Goal: Entertainment & Leisure: Consume media (video, audio)

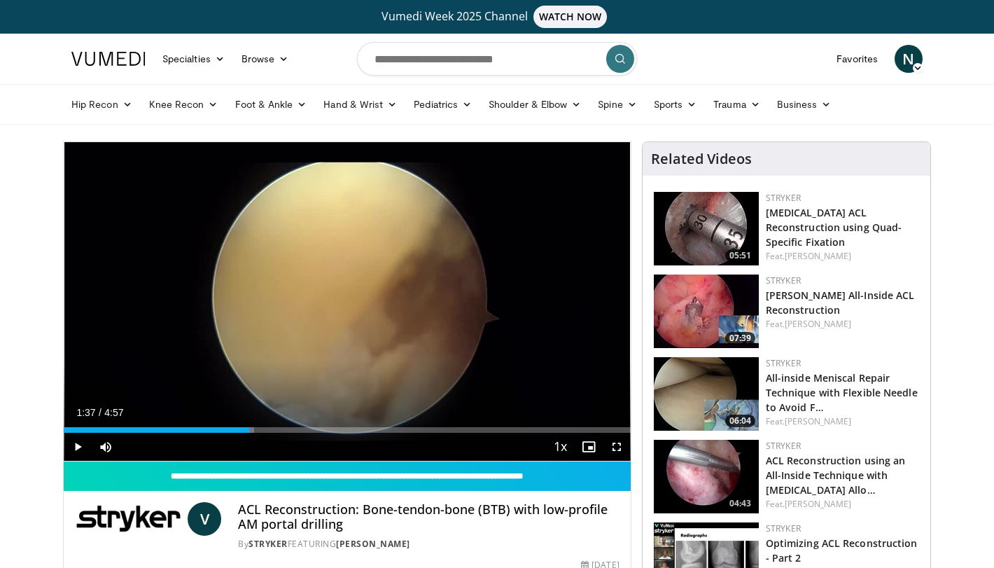
click at [701, 229] on img at bounding box center [706, 228] width 105 height 73
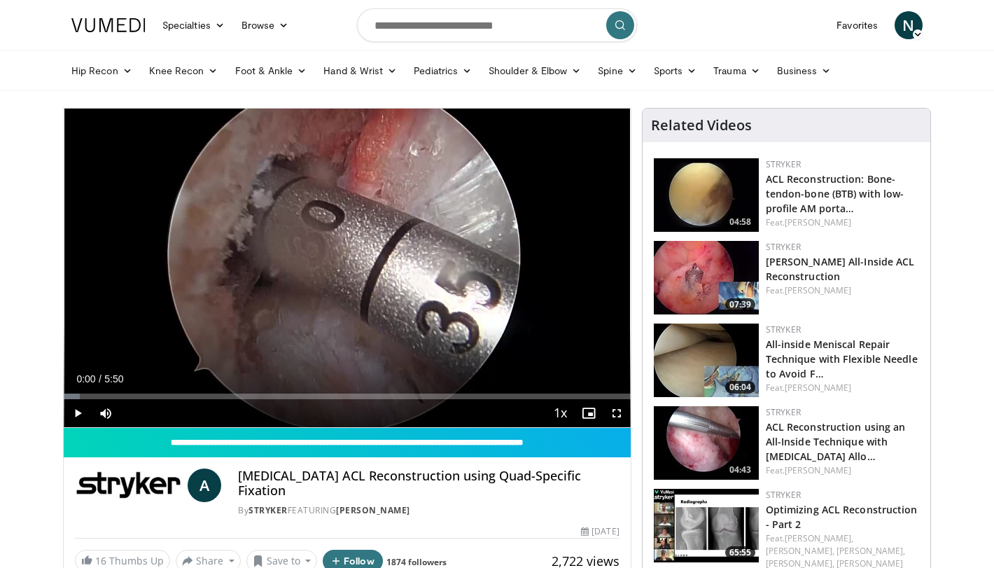
click at [76, 409] on span "Video Player" at bounding box center [78, 413] width 28 height 28
click at [119, 395] on div "Progress Bar" at bounding box center [119, 396] width 1 height 6
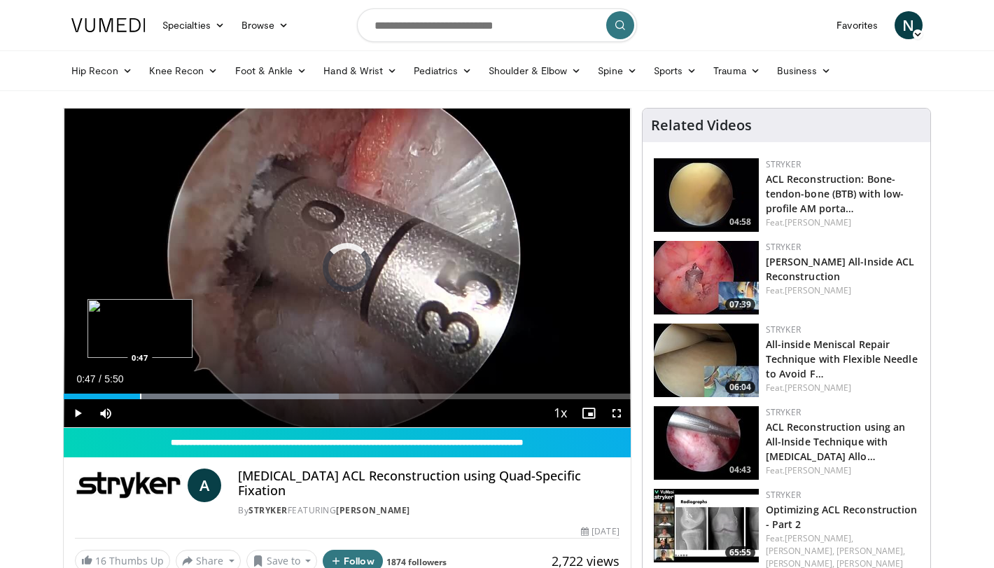
click at [140, 393] on div "Progress Bar" at bounding box center [140, 396] width 1 height 6
click at [179, 399] on div "Current Time 0:48 / Duration 5:50 Pause Skip Backward Skip Forward Mute Loaded …" at bounding box center [347, 413] width 567 height 28
click at [183, 395] on div "Progress Bar" at bounding box center [183, 396] width 1 height 6
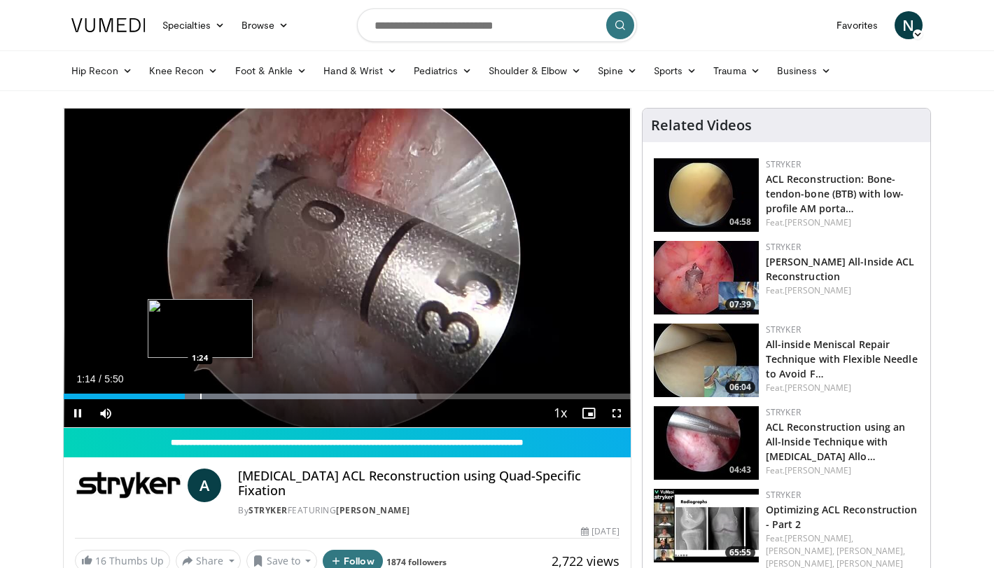
click at [200, 395] on div "Progress Bar" at bounding box center [200, 396] width 1 height 6
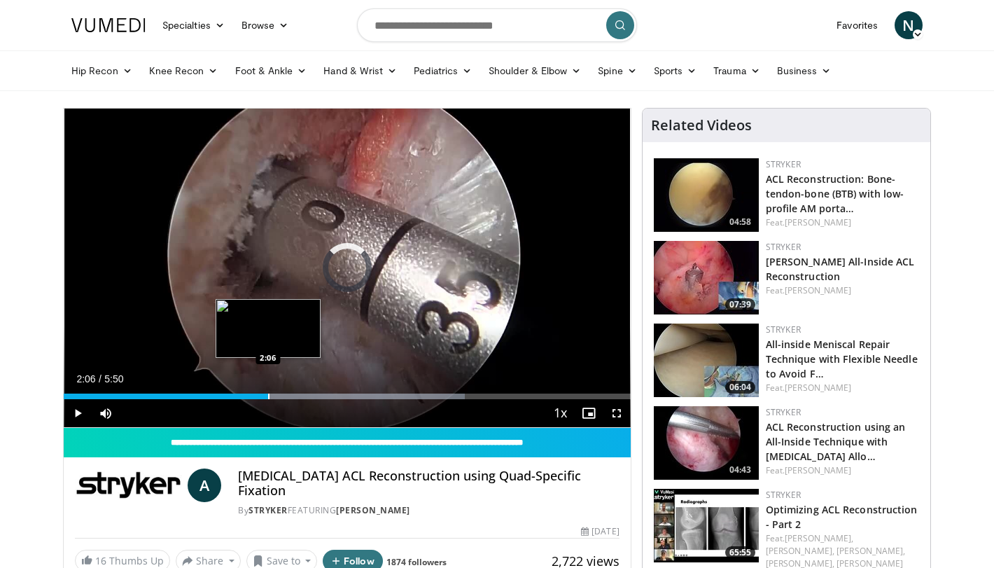
click at [268, 395] on div "Progress Bar" at bounding box center [268, 396] width 1 height 6
click at [290, 396] on div "Progress Bar" at bounding box center [290, 396] width 1 height 6
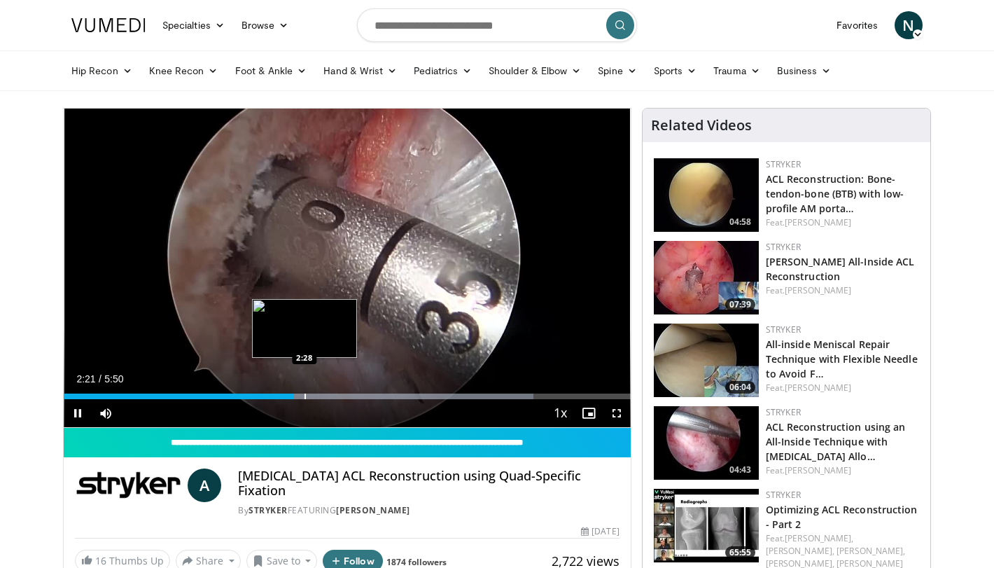
click at [304, 398] on div "Progress Bar" at bounding box center [304, 396] width 1 height 6
click at [316, 396] on div "Progress Bar" at bounding box center [316, 396] width 1 height 6
click at [332, 393] on div "Progress Bar" at bounding box center [332, 396] width 1 height 6
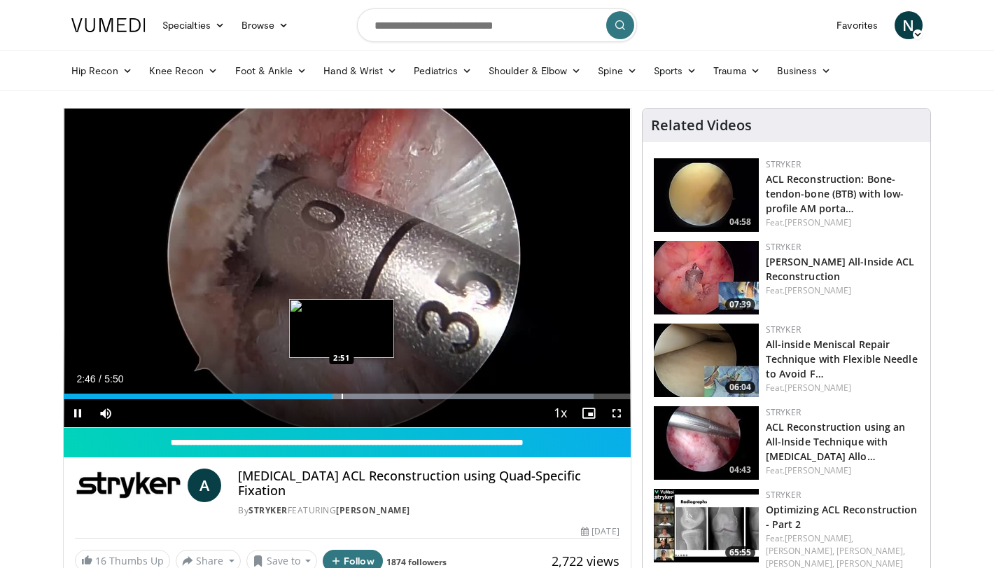
click at [342, 394] on div "Progress Bar" at bounding box center [342, 396] width 1 height 6
click at [360, 395] on div "Progress Bar" at bounding box center [359, 396] width 1 height 6
click at [375, 395] on div "Progress Bar" at bounding box center [375, 396] width 1 height 6
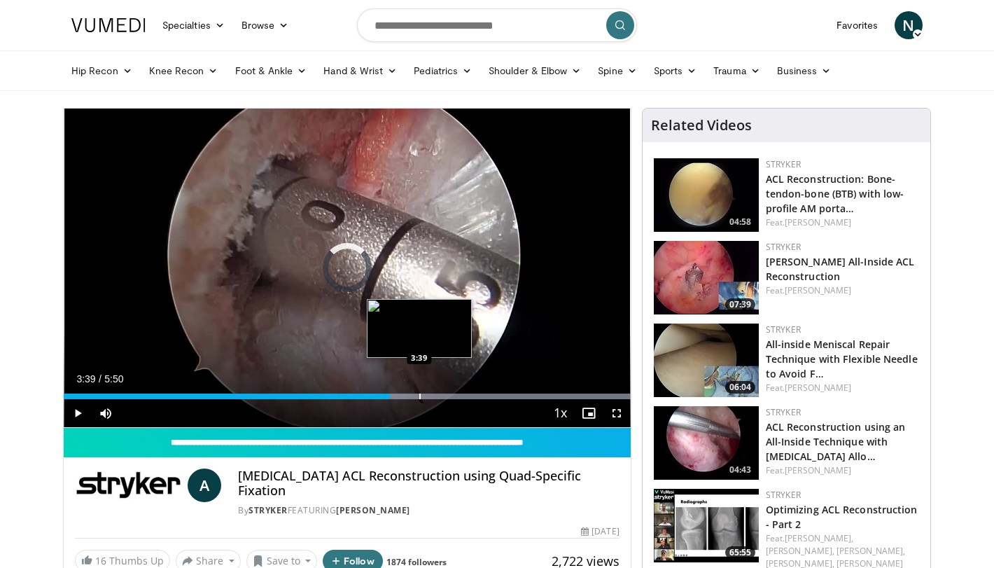
click at [419, 393] on div "Progress Bar" at bounding box center [419, 396] width 1 height 6
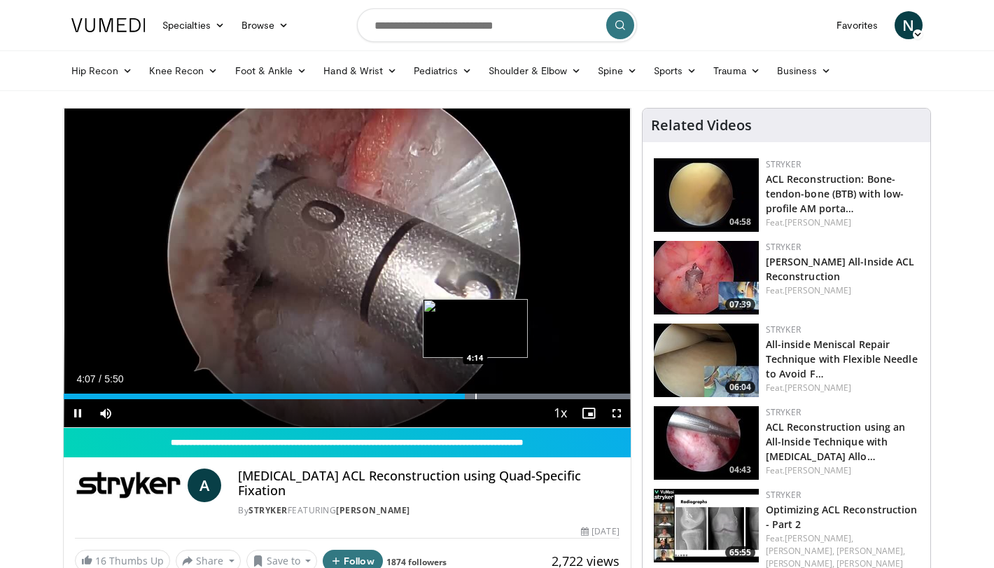
click at [475, 397] on div "Progress Bar" at bounding box center [475, 396] width 1 height 6
click at [492, 396] on div "Progress Bar" at bounding box center [492, 396] width 1 height 6
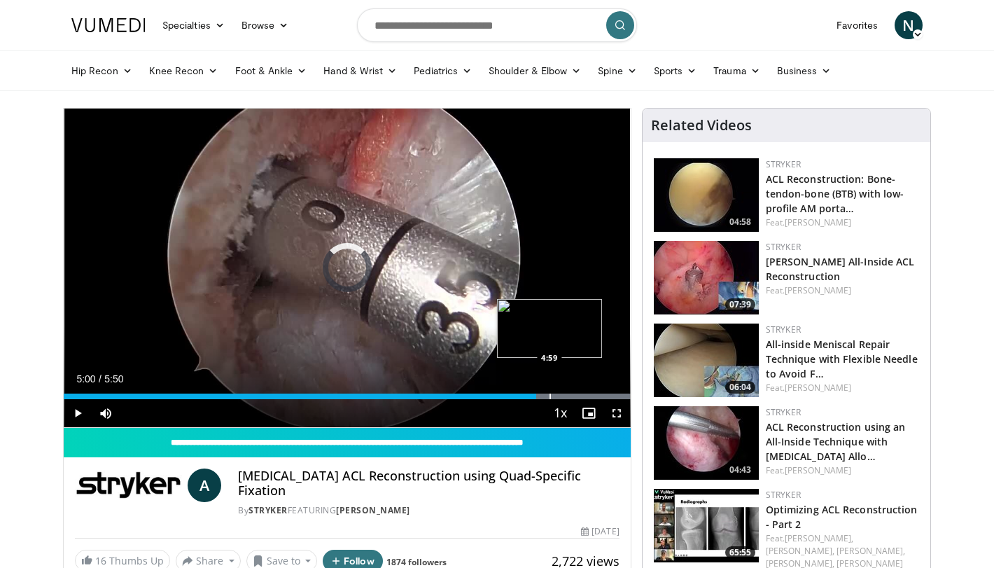
click at [550, 395] on div "Progress Bar" at bounding box center [549, 396] width 1 height 6
click at [575, 397] on div "Progress Bar" at bounding box center [575, 396] width 1 height 6
click at [586, 397] on div "Progress Bar" at bounding box center [586, 396] width 1 height 6
click at [605, 395] on div "Progress Bar" at bounding box center [605, 396] width 1 height 6
click at [617, 396] on div "Progress Bar" at bounding box center [617, 396] width 1 height 6
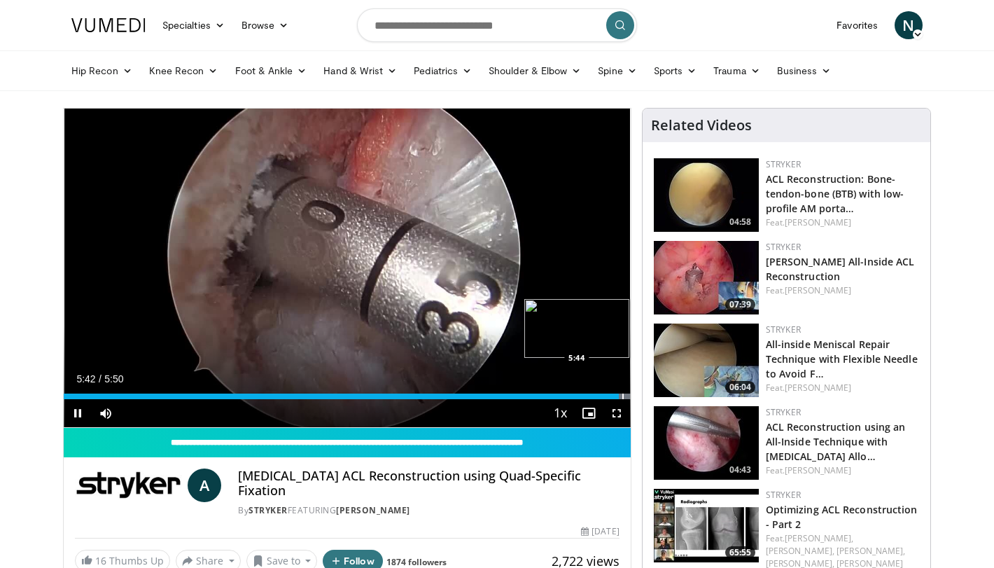
click at [622, 396] on div "Progress Bar" at bounding box center [622, 396] width 1 height 6
click at [79, 409] on span "Video Player" at bounding box center [78, 413] width 28 height 28
